Goal: Find specific page/section: Locate a particular part of the current website

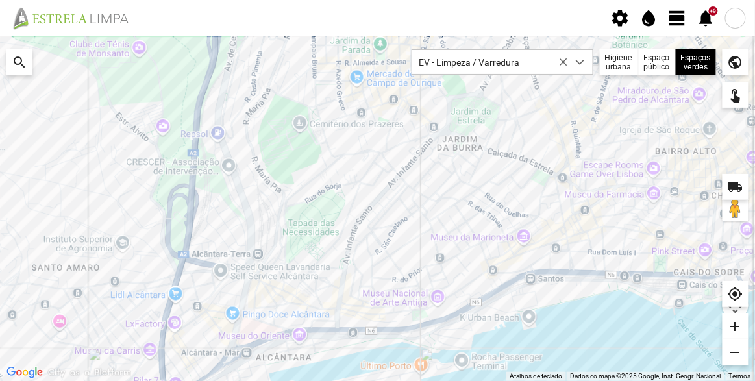
scroll to position [6, 55]
click at [321, 138] on div at bounding box center [377, 208] width 755 height 345
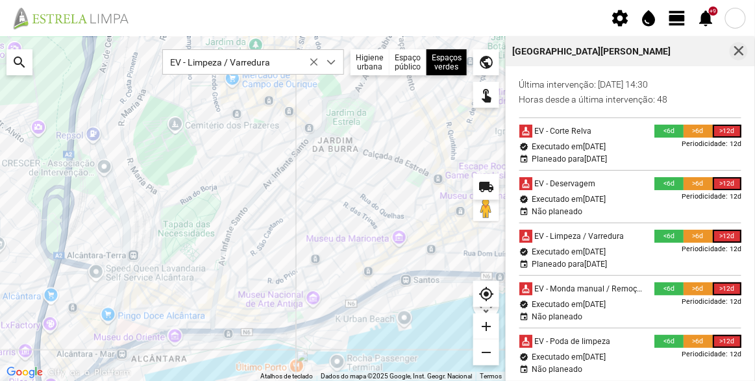
click at [737, 53] on span "button" at bounding box center [739, 51] width 12 height 12
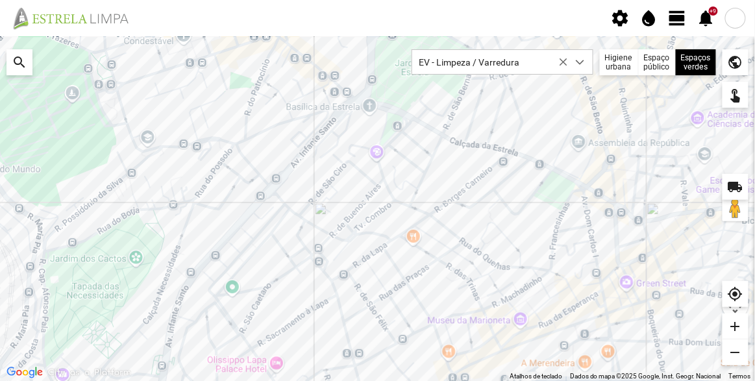
click at [526, 99] on div at bounding box center [377, 208] width 755 height 345
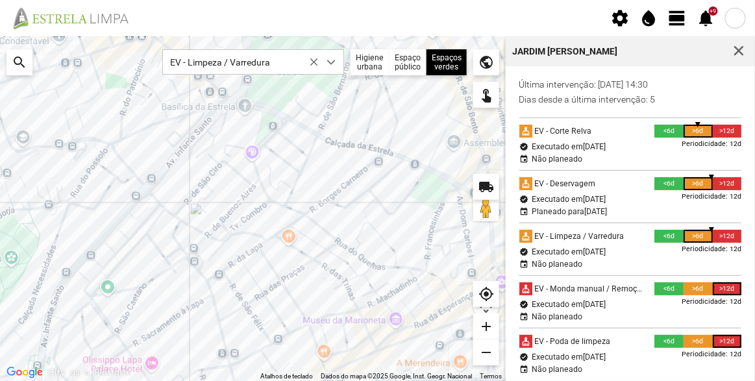
click at [475, 160] on div at bounding box center [253, 208] width 506 height 345
click at [433, 190] on div at bounding box center [253, 208] width 506 height 345
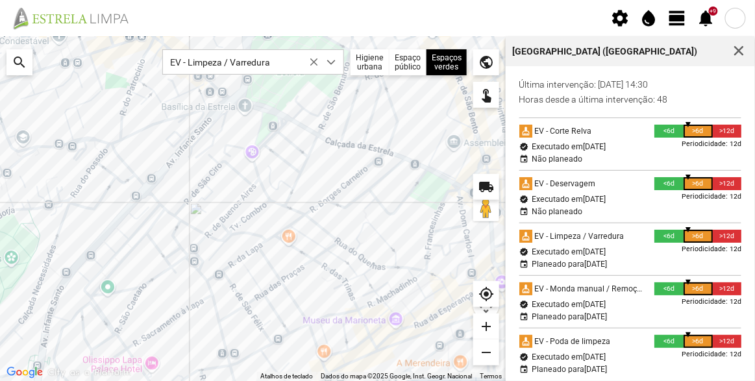
click at [404, 102] on div at bounding box center [253, 208] width 506 height 345
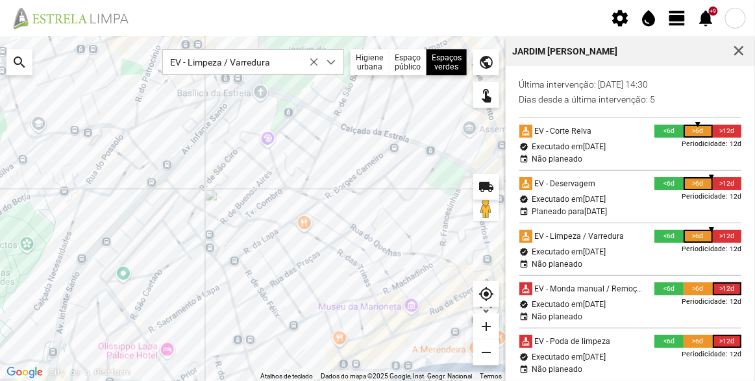
drag, startPoint x: 378, startPoint y: 160, endPoint x: 394, endPoint y: 146, distance: 21.2
click at [394, 146] on div at bounding box center [253, 208] width 506 height 345
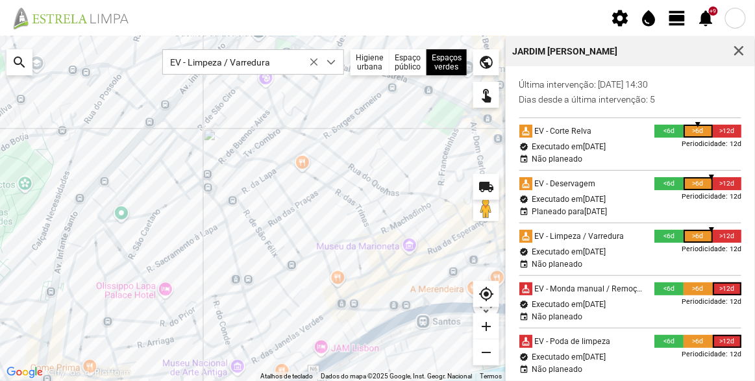
drag, startPoint x: 411, startPoint y: 255, endPoint x: 410, endPoint y: 207, distance: 48.1
click at [410, 207] on div at bounding box center [253, 208] width 506 height 345
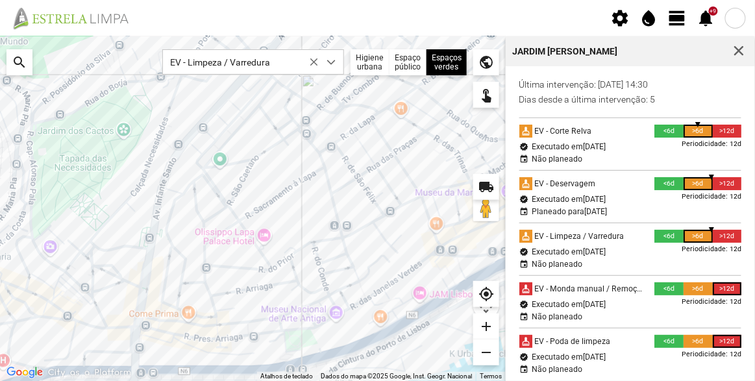
drag, startPoint x: 431, startPoint y: 223, endPoint x: 457, endPoint y: 205, distance: 31.3
click at [457, 205] on div at bounding box center [253, 208] width 506 height 345
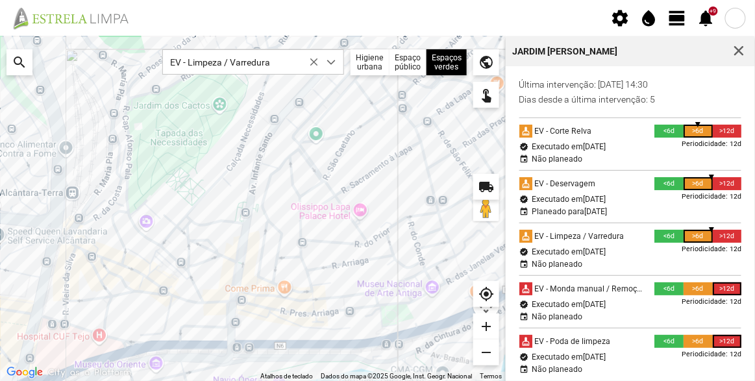
drag, startPoint x: 299, startPoint y: 262, endPoint x: 394, endPoint y: 249, distance: 95.1
click at [392, 247] on div at bounding box center [253, 208] width 506 height 345
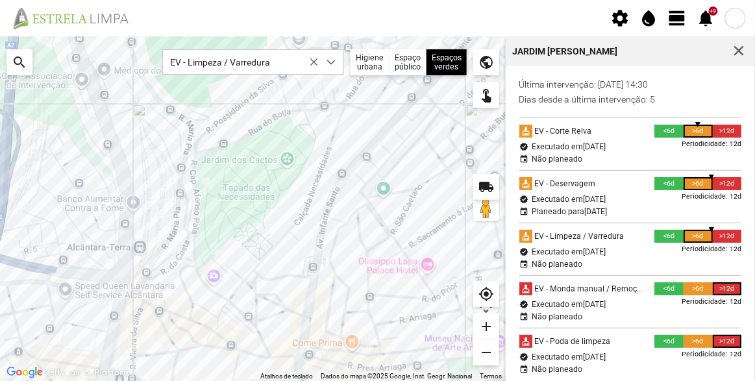
drag, startPoint x: 317, startPoint y: 276, endPoint x: 376, endPoint y: 329, distance: 79.6
click at [376, 329] on div at bounding box center [253, 208] width 506 height 345
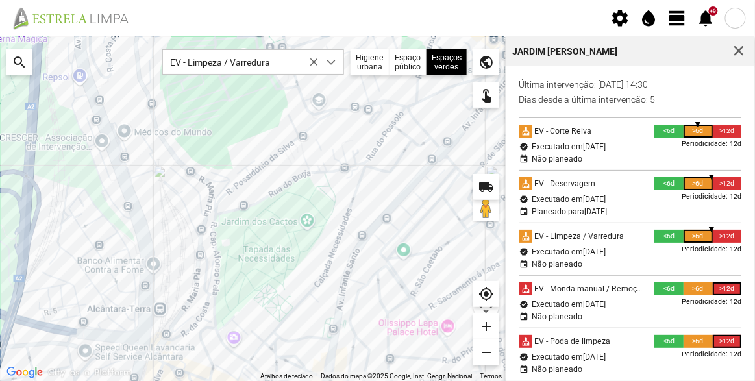
drag, startPoint x: 338, startPoint y: 249, endPoint x: 354, endPoint y: 316, distance: 68.7
click at [354, 316] on div at bounding box center [253, 208] width 506 height 345
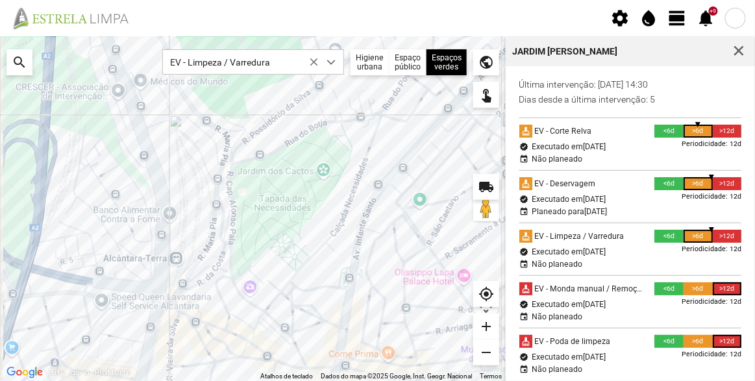
drag, startPoint x: 329, startPoint y: 321, endPoint x: 351, endPoint y: 233, distance: 91.0
click at [351, 233] on div at bounding box center [253, 208] width 506 height 345
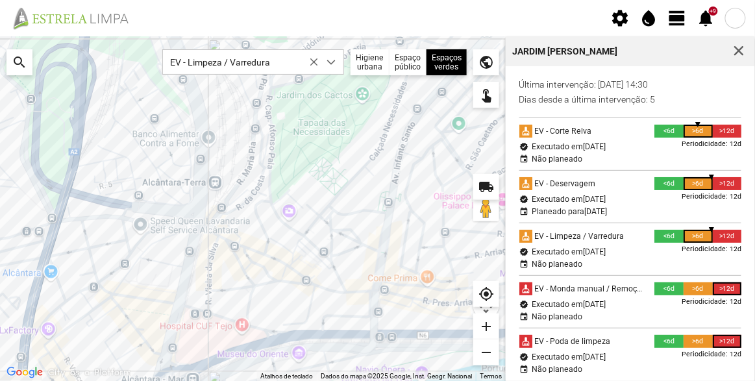
drag, startPoint x: 312, startPoint y: 273, endPoint x: 317, endPoint y: 266, distance: 9.4
click at [317, 266] on div at bounding box center [253, 208] width 506 height 345
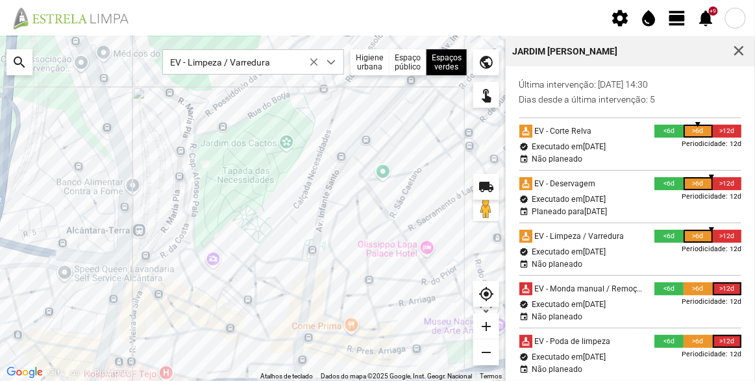
drag, startPoint x: 356, startPoint y: 244, endPoint x: 281, endPoint y: 285, distance: 86.0
click at [277, 288] on div at bounding box center [253, 208] width 506 height 345
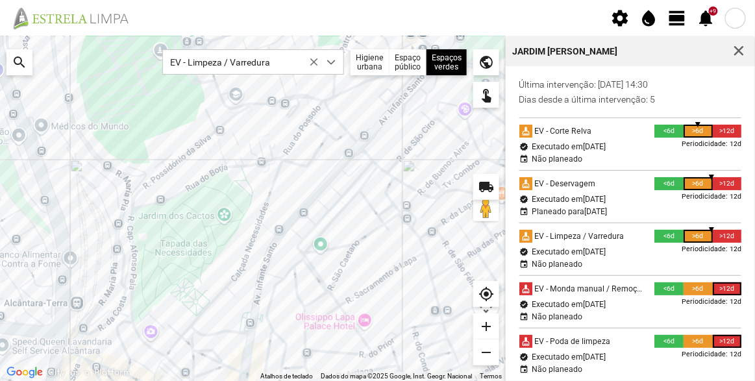
drag, startPoint x: 364, startPoint y: 214, endPoint x: 340, endPoint y: 258, distance: 50.3
click at [301, 292] on div at bounding box center [253, 208] width 506 height 345
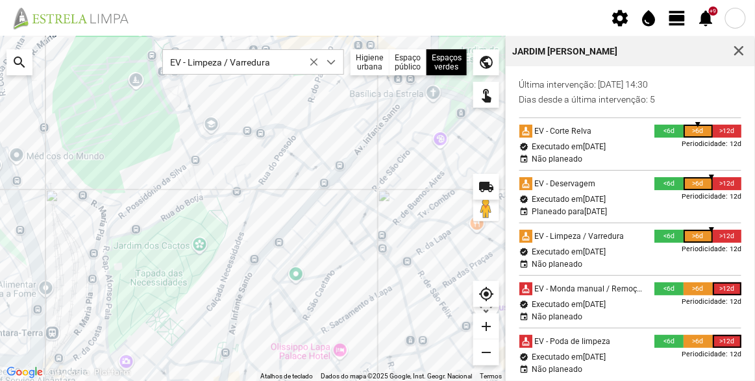
drag, startPoint x: 393, startPoint y: 225, endPoint x: 336, endPoint y: 276, distance: 76.3
click at [336, 276] on div at bounding box center [253, 208] width 506 height 345
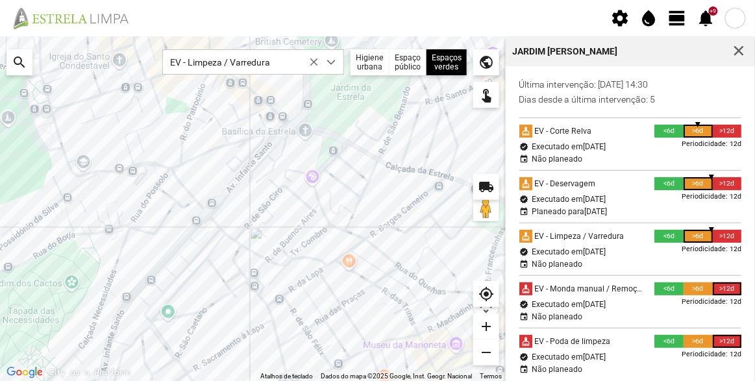
drag, startPoint x: 394, startPoint y: 224, endPoint x: 283, endPoint y: 242, distance: 111.8
click at [283, 242] on div at bounding box center [253, 208] width 506 height 345
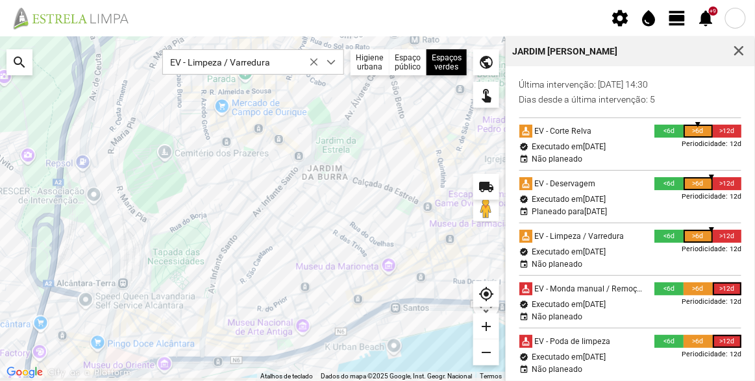
drag, startPoint x: 403, startPoint y: 290, endPoint x: 394, endPoint y: 260, distance: 32.0
click at [394, 260] on div at bounding box center [253, 208] width 506 height 345
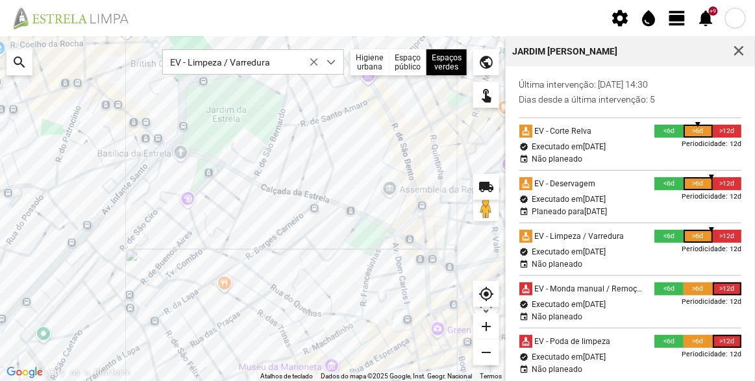
drag, startPoint x: 405, startPoint y: 218, endPoint x: 357, endPoint y: 324, distance: 116.6
click at [357, 324] on div at bounding box center [253, 208] width 506 height 345
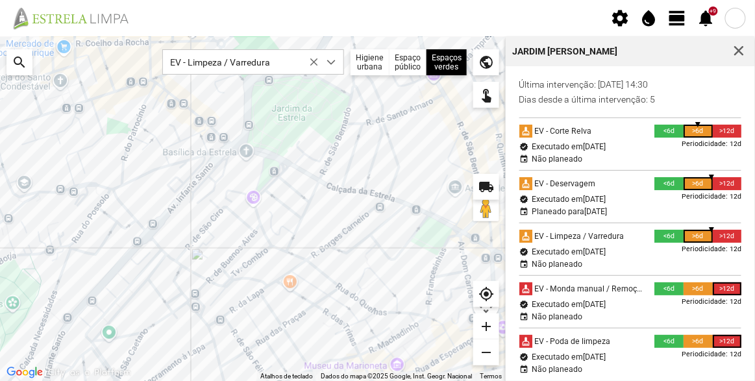
drag, startPoint x: 279, startPoint y: 246, endPoint x: 349, endPoint y: 240, distance: 70.4
click at [349, 240] on div at bounding box center [253, 208] width 506 height 345
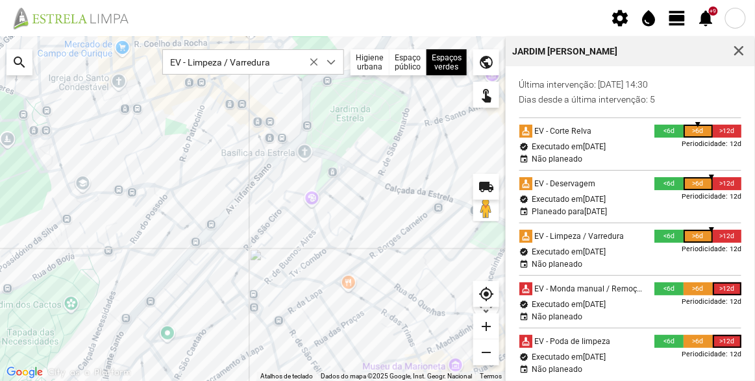
drag, startPoint x: 288, startPoint y: 234, endPoint x: 347, endPoint y: 237, distance: 59.2
click at [347, 237] on div at bounding box center [253, 208] width 506 height 345
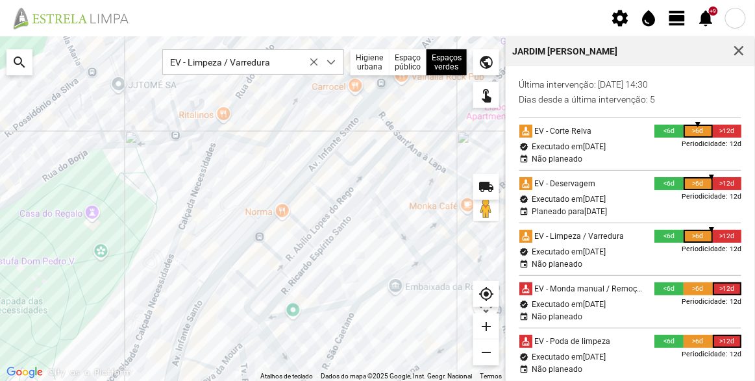
drag, startPoint x: 316, startPoint y: 287, endPoint x: 389, endPoint y: 214, distance: 102.9
click at [389, 214] on div at bounding box center [253, 208] width 506 height 345
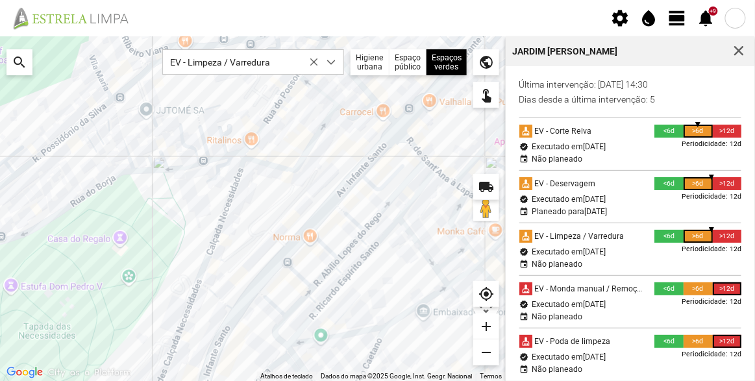
drag, startPoint x: 309, startPoint y: 224, endPoint x: 316, endPoint y: 233, distance: 11.5
click at [316, 233] on div at bounding box center [253, 208] width 506 height 345
click at [349, 164] on div at bounding box center [253, 208] width 506 height 345
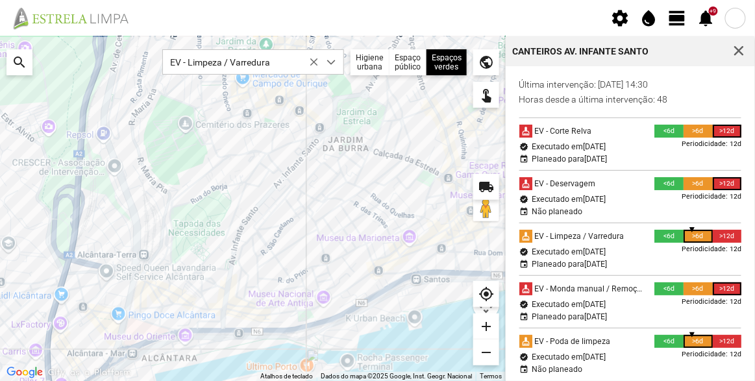
drag, startPoint x: 333, startPoint y: 210, endPoint x: 333, endPoint y: 227, distance: 16.9
click at [333, 227] on div at bounding box center [253, 208] width 506 height 345
click at [318, 197] on div at bounding box center [253, 208] width 506 height 345
click at [319, 62] on icon at bounding box center [314, 62] width 9 height 9
click at [319, 62] on span "Filtre elementos por tarefa" at bounding box center [241, 62] width 156 height 24
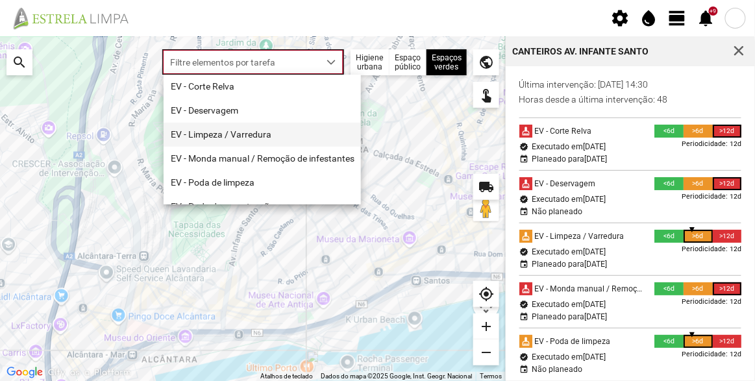
click at [271, 133] on li "EV - Limpeza / Varredura" at bounding box center [262, 135] width 197 height 24
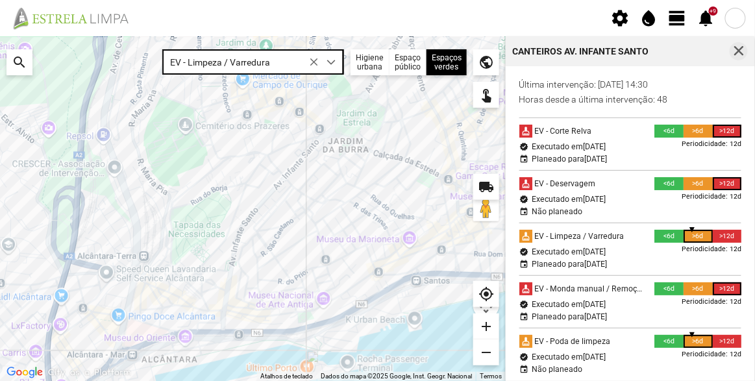
click at [734, 47] on span "button" at bounding box center [739, 51] width 12 height 12
